Goal: Task Accomplishment & Management: Manage account settings

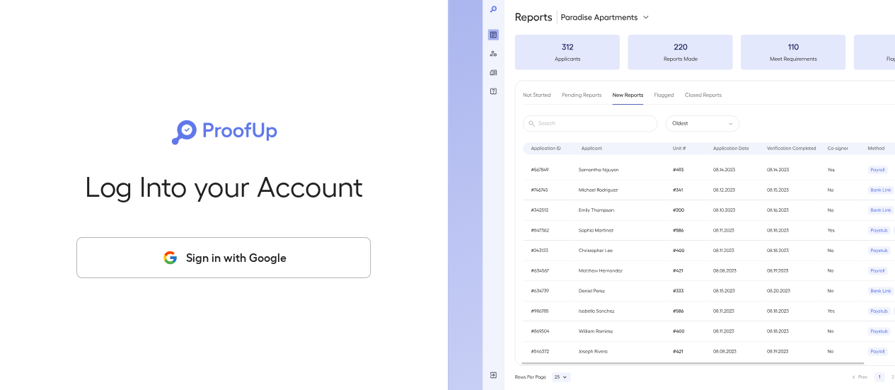
click at [260, 266] on button "Sign in with Google" at bounding box center [223, 257] width 294 height 41
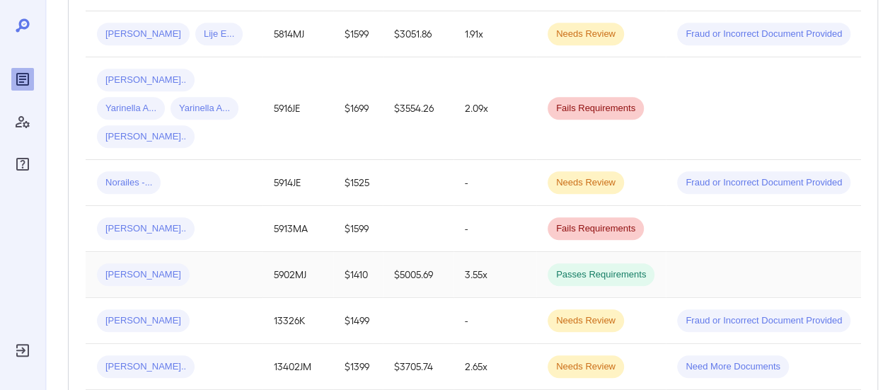
scroll to position [707, 0]
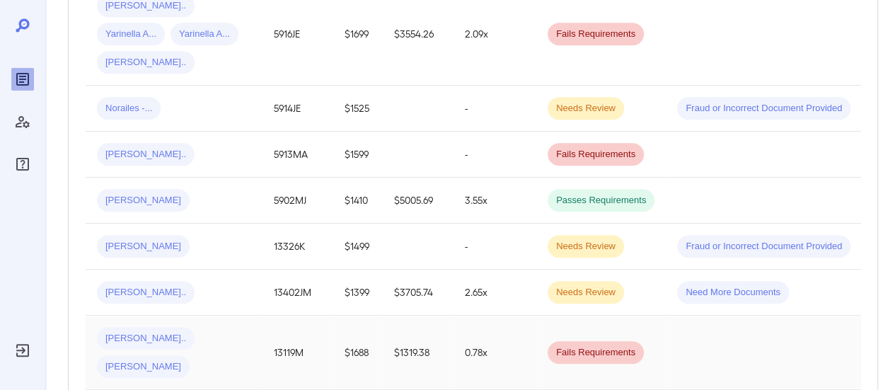
click at [211, 316] on td "[PERSON_NAME].. [PERSON_NAME]" at bounding box center [174, 353] width 177 height 74
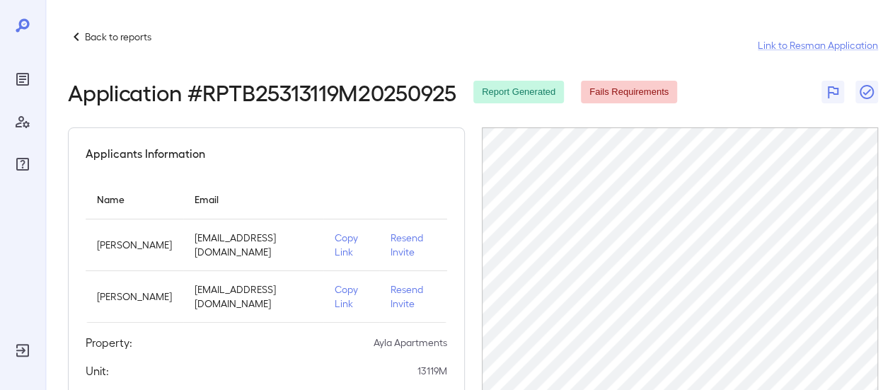
click at [412, 237] on p "Resend Invite" at bounding box center [413, 245] width 45 height 28
